Goal: Transaction & Acquisition: Purchase product/service

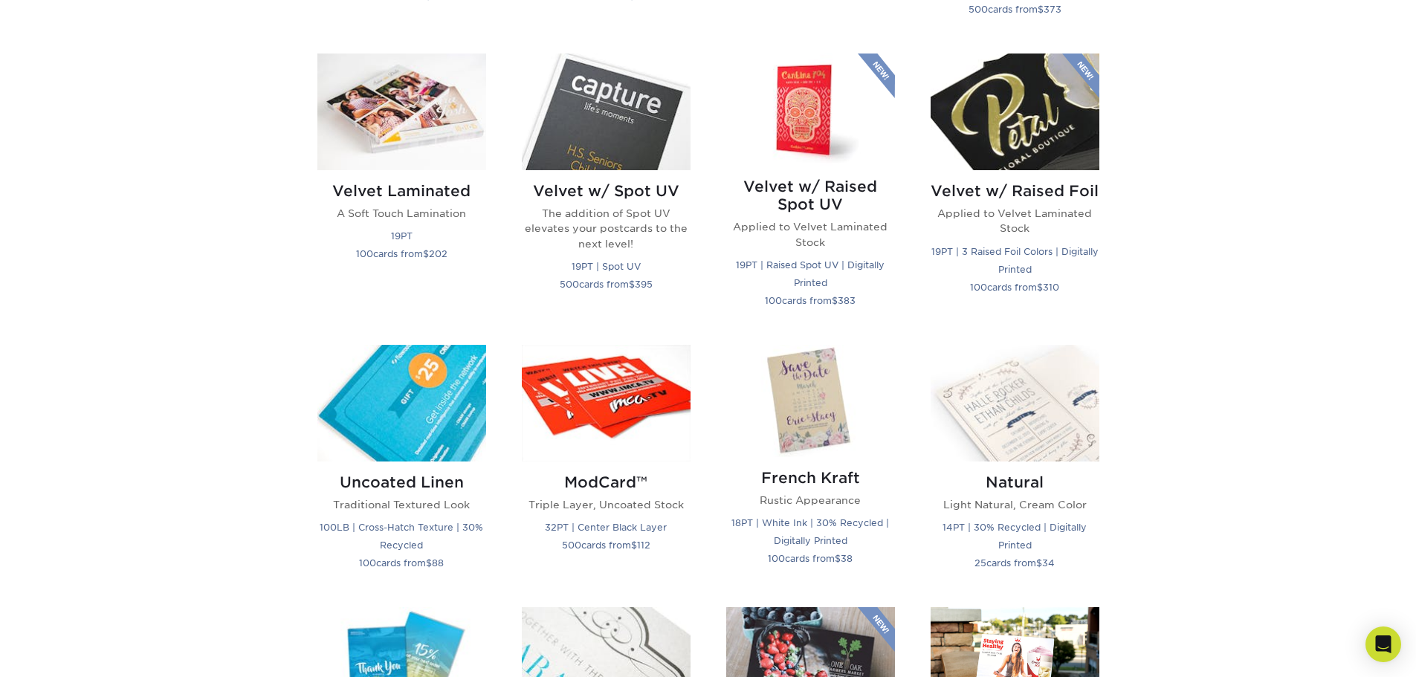
scroll to position [1263, 0]
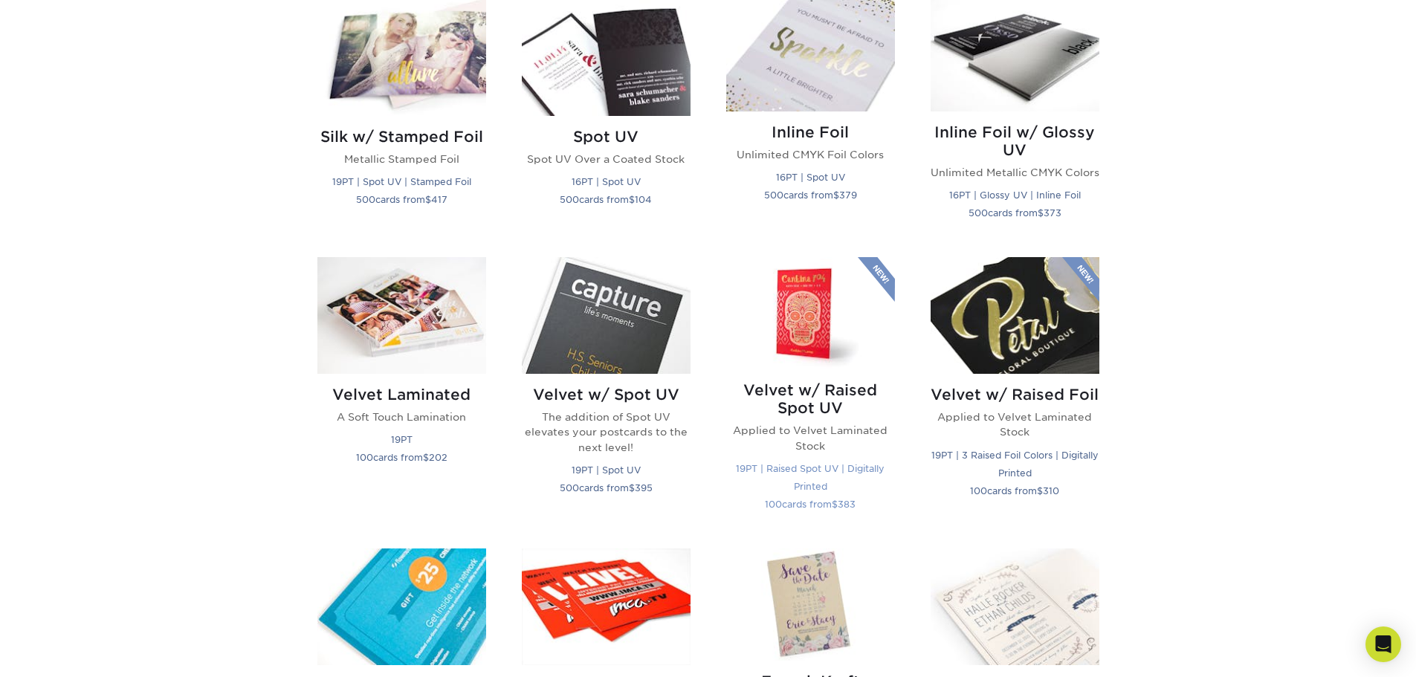
click at [866, 406] on h2 "Velvet w/ Raised Spot UV" at bounding box center [810, 399] width 169 height 36
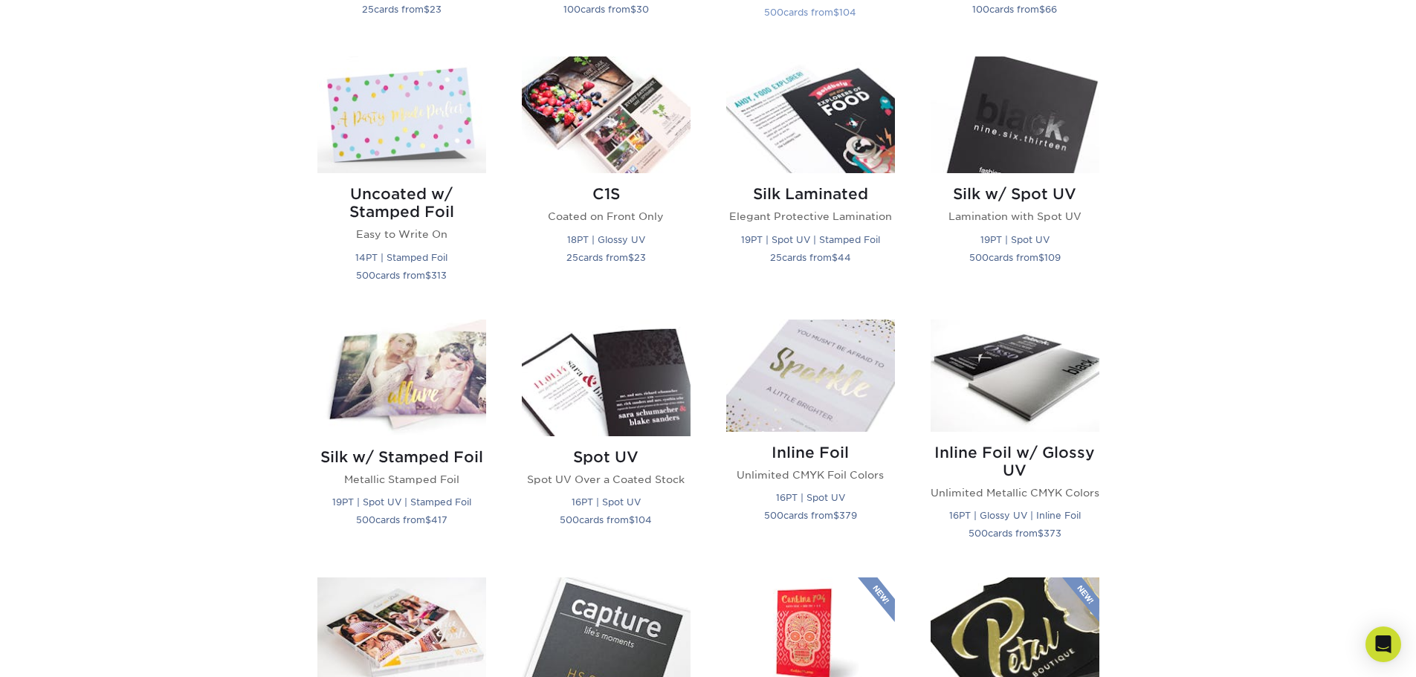
scroll to position [966, 0]
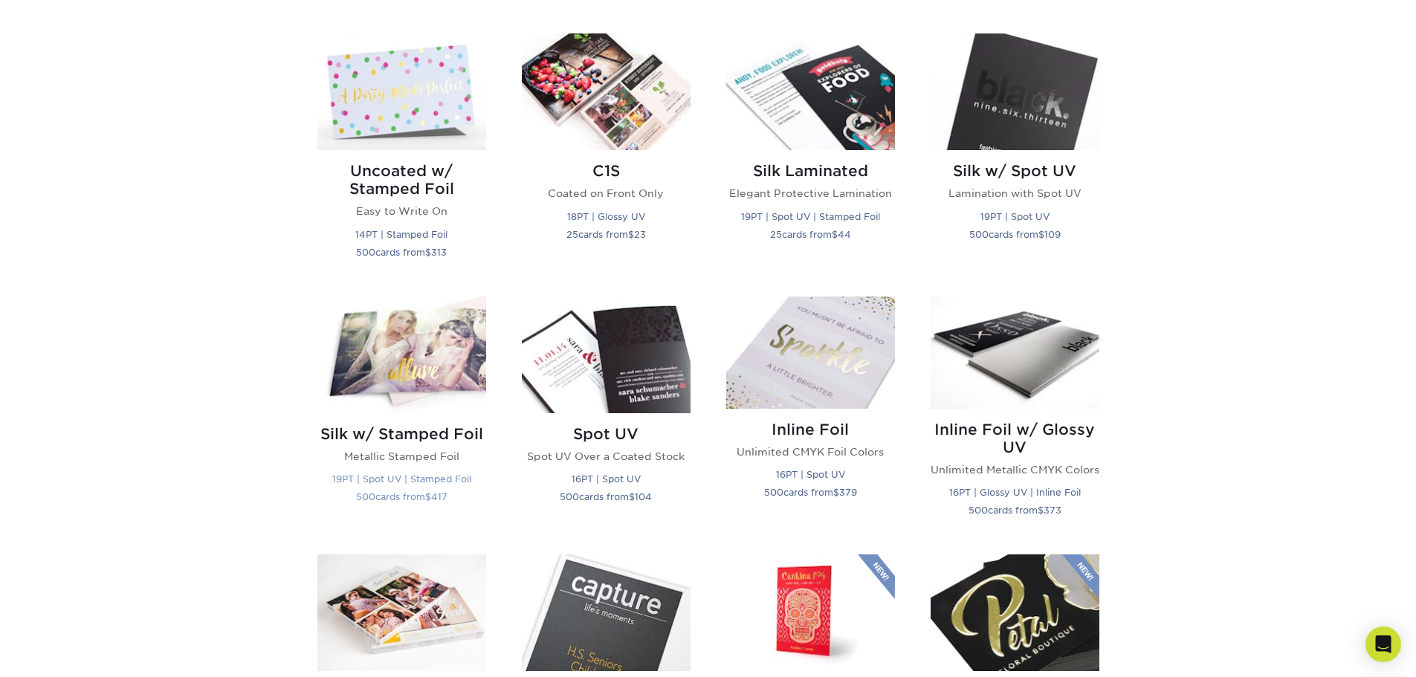
click at [444, 386] on img at bounding box center [401, 354] width 169 height 117
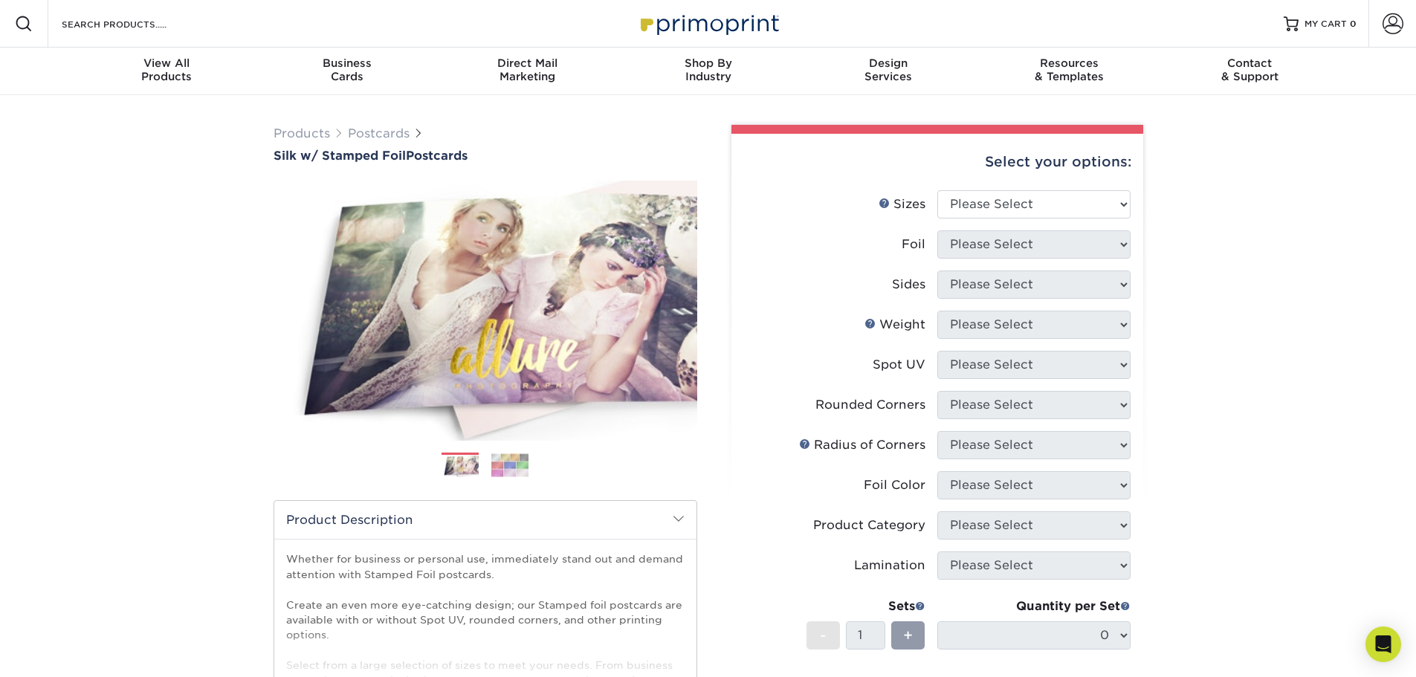
click at [519, 473] on img at bounding box center [509, 464] width 37 height 23
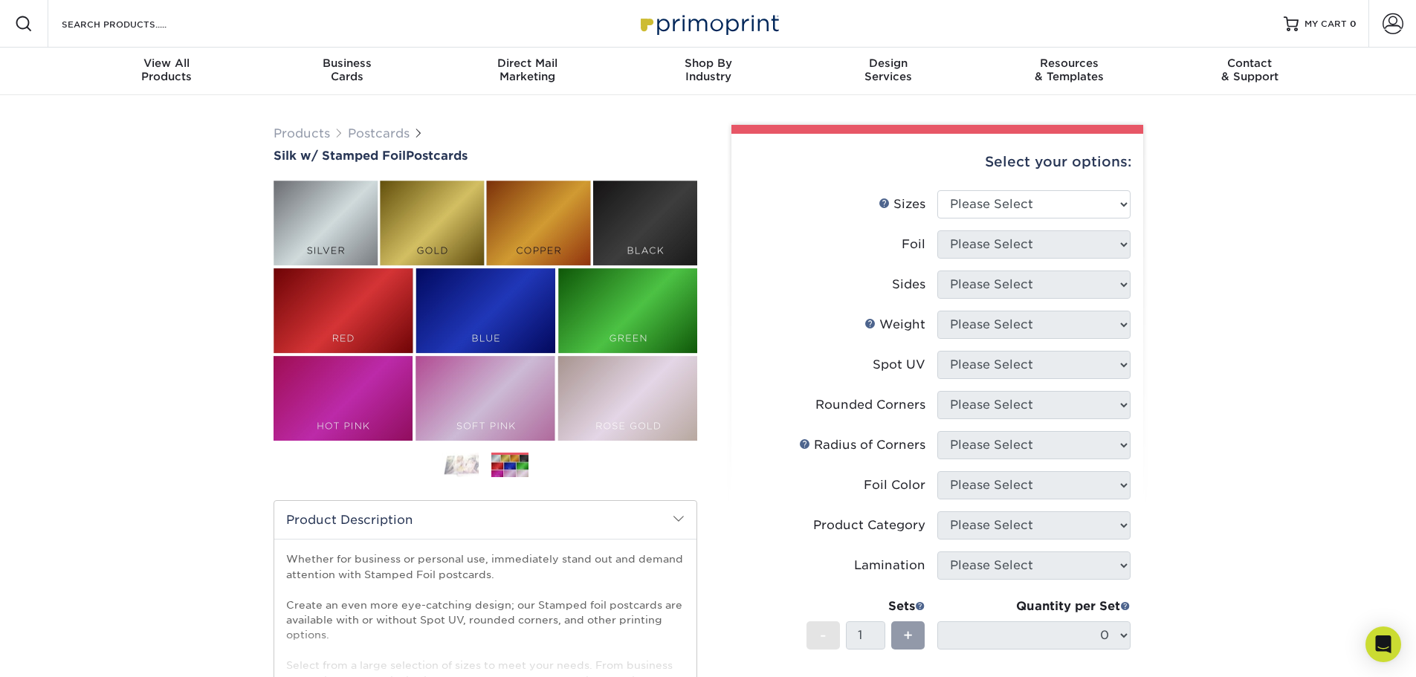
click at [453, 464] on img at bounding box center [459, 465] width 37 height 26
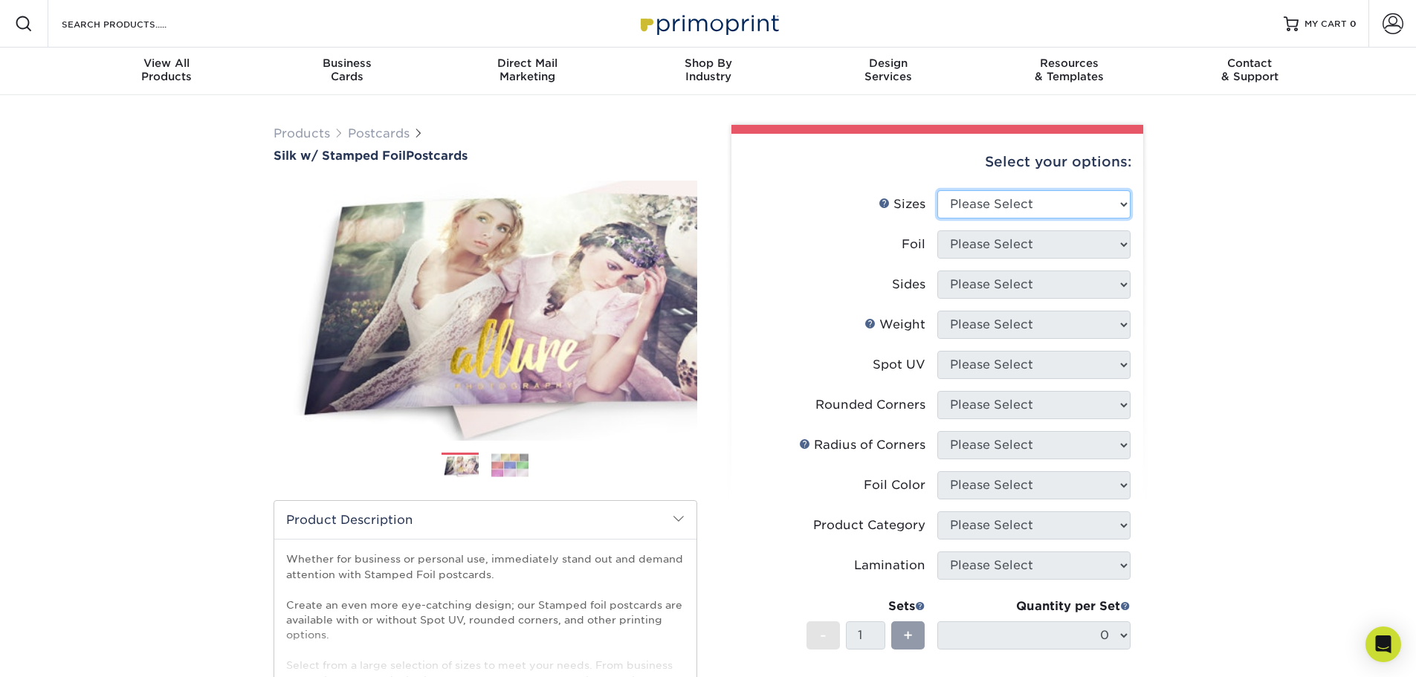
click at [1074, 202] on select "Please Select 3" x 5" 4" x 6" 4.25" x 5.5" 4.25" x 6" 5" x 7"" at bounding box center [1033, 204] width 193 height 28
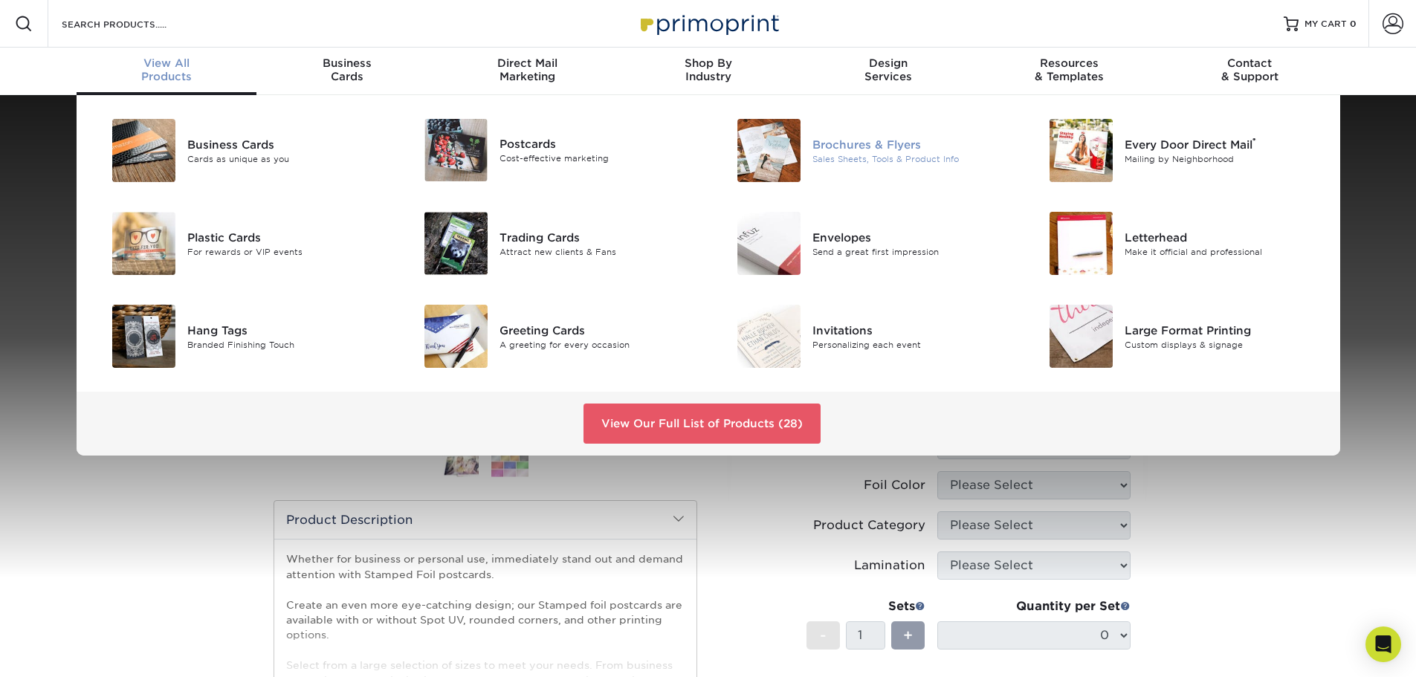
click at [858, 153] on div "Sales Sheets, Tools & Product Info" at bounding box center [910, 158] width 197 height 13
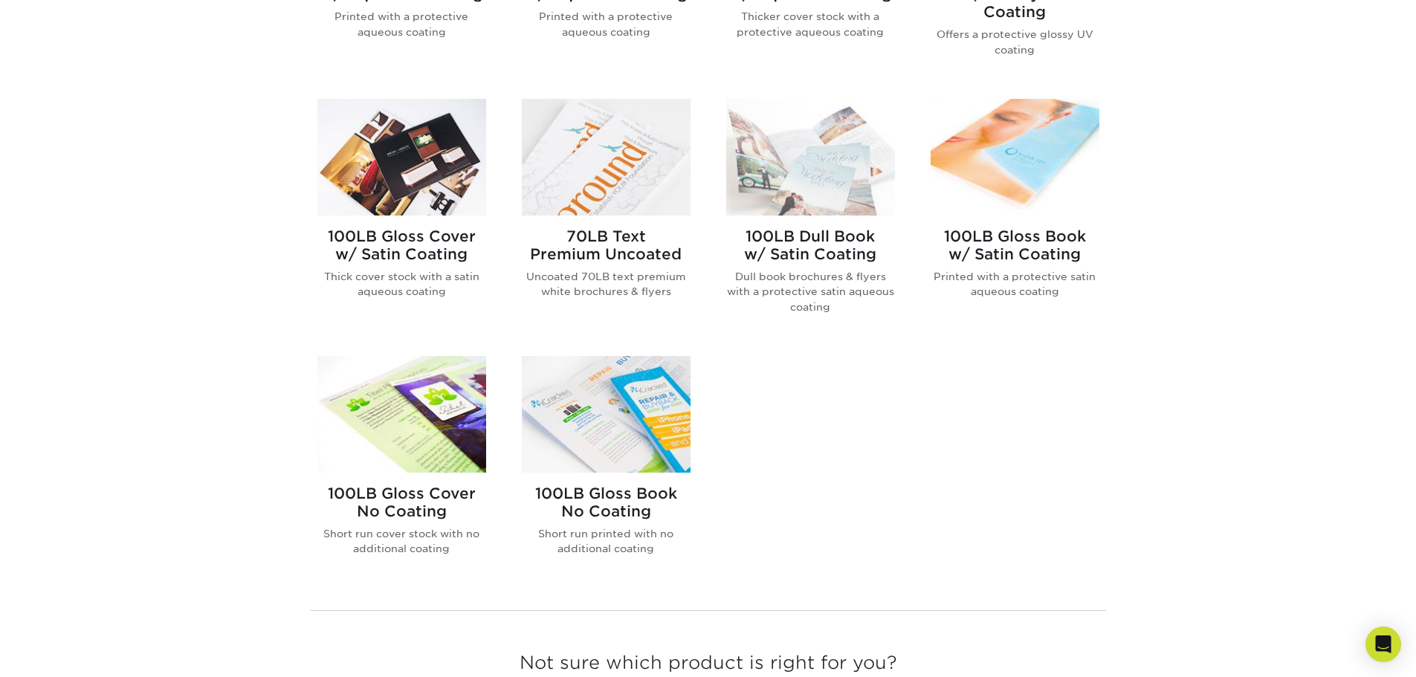
scroll to position [817, 0]
